Goal: Complete application form

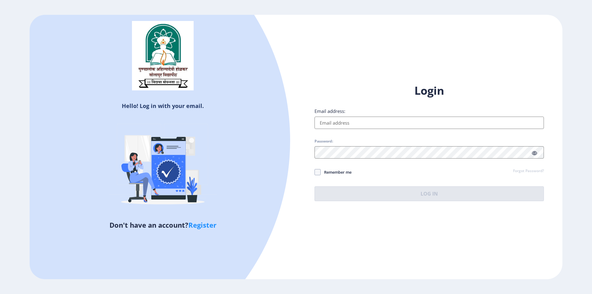
click at [337, 117] on input "Email address:" at bounding box center [429, 123] width 229 height 12
type input "[EMAIL_ADDRESS][DOMAIN_NAME]"
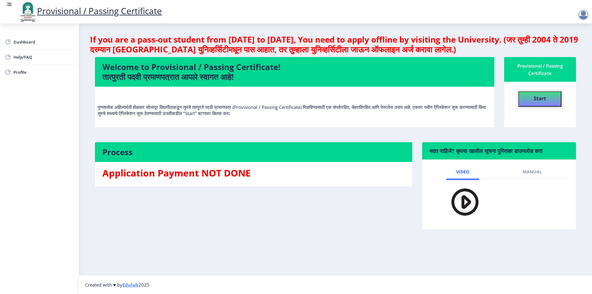
click at [535, 93] on h4 "Start" at bounding box center [540, 97] width 12 height 11
select select
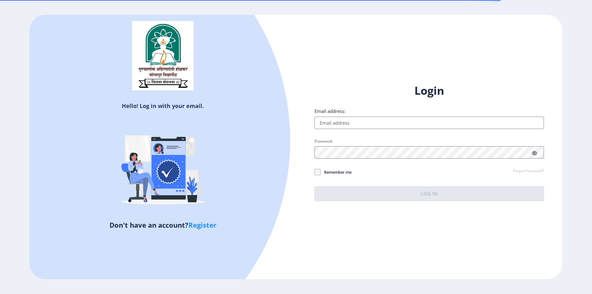
click at [345, 126] on input "Email address:" at bounding box center [429, 123] width 229 height 12
type input "[EMAIL_ADDRESS][DOMAIN_NAME]"
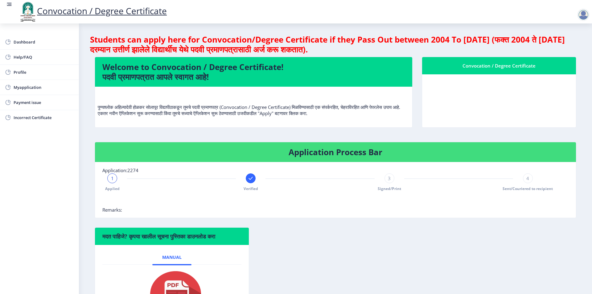
click at [588, 14] on div at bounding box center [583, 15] width 12 height 12
click at [574, 50] on span "Log out" at bounding box center [567, 47] width 39 height 7
